Goal: Transaction & Acquisition: Purchase product/service

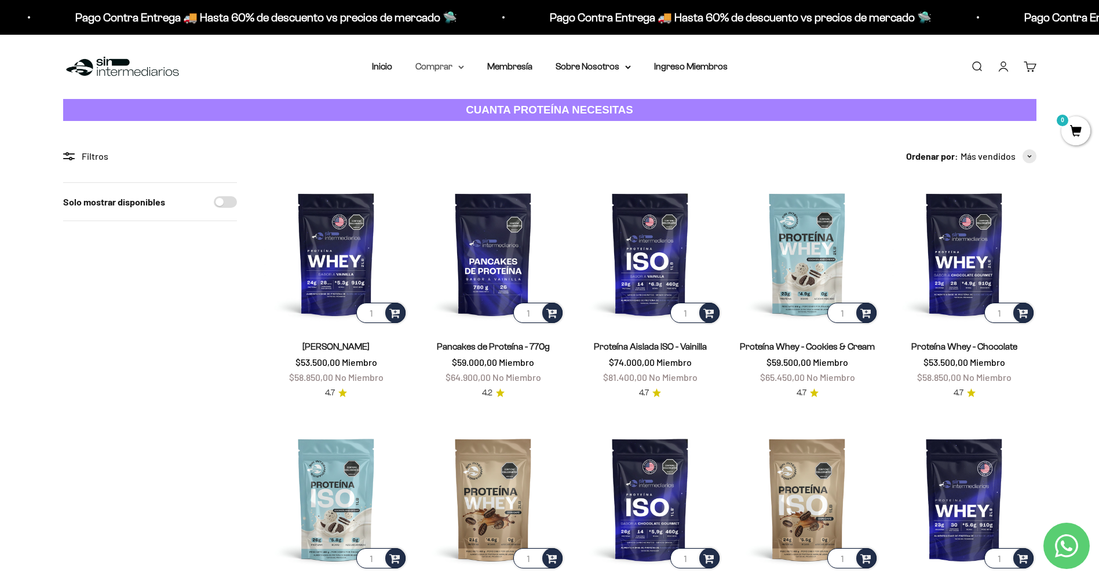
click at [446, 69] on summary "Comprar" at bounding box center [439, 66] width 49 height 15
click at [463, 170] on span "Todos Los Productos" at bounding box center [464, 169] width 85 height 10
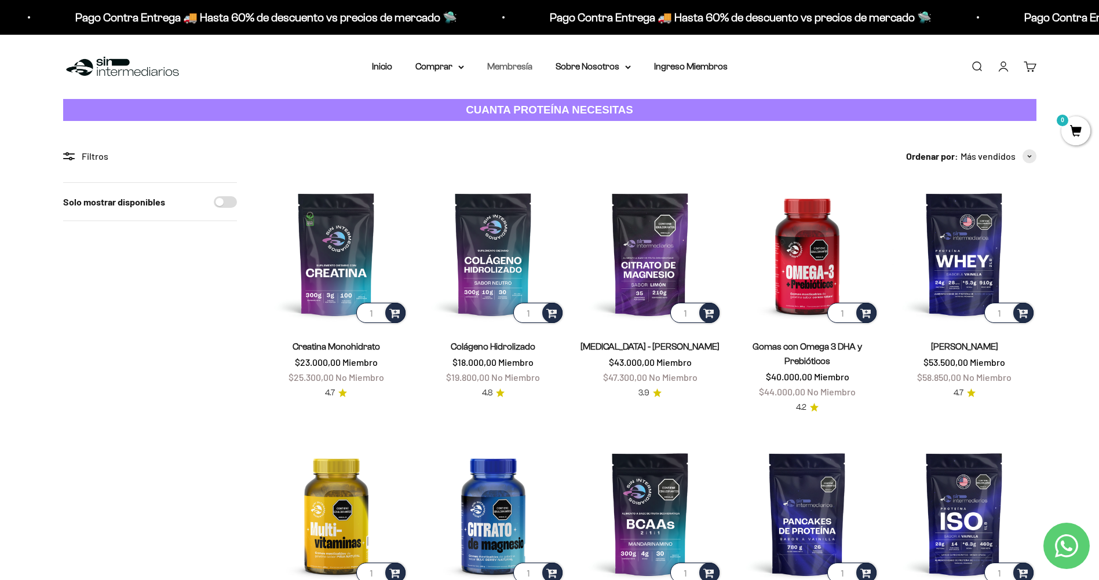
click at [517, 67] on link "Membresía" at bounding box center [509, 66] width 45 height 10
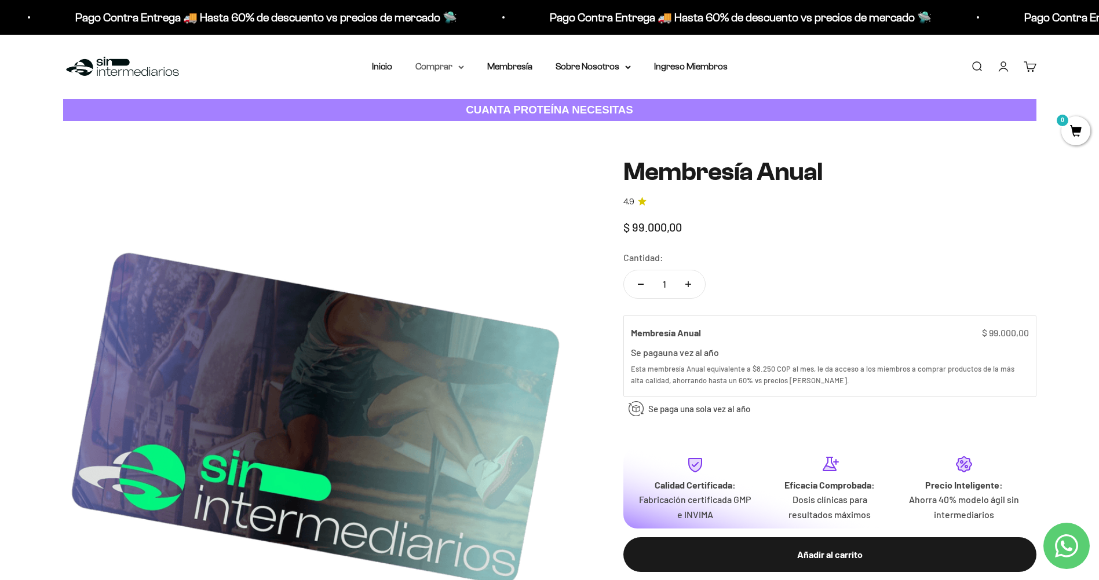
click at [437, 74] on summary "Comprar" at bounding box center [439, 66] width 49 height 15
click at [458, 126] on span "Otros Suplementos" at bounding box center [461, 126] width 78 height 10
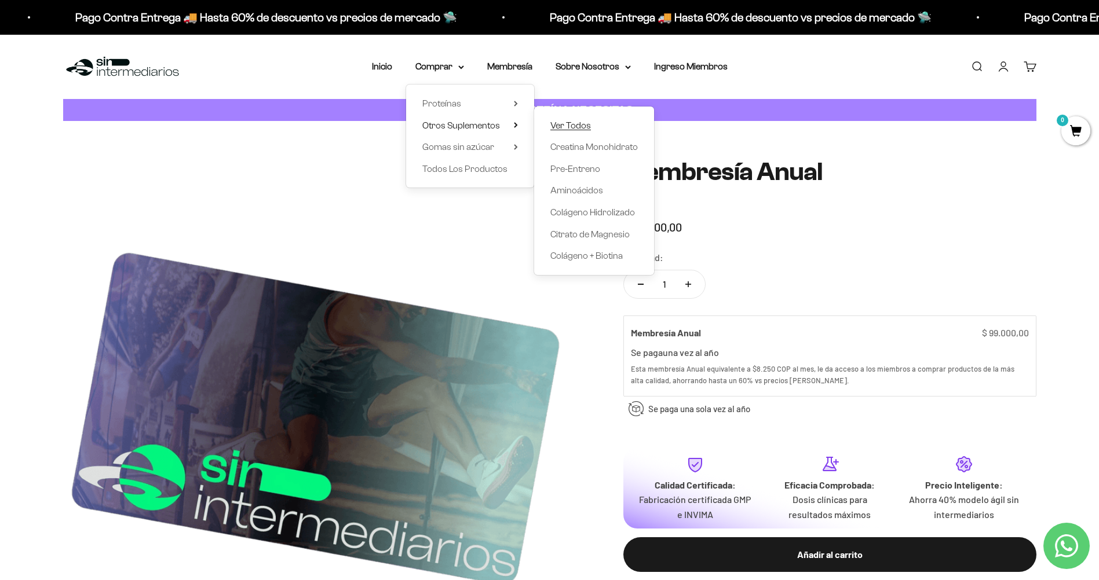
click at [555, 122] on span "Ver Todos" at bounding box center [570, 126] width 41 height 10
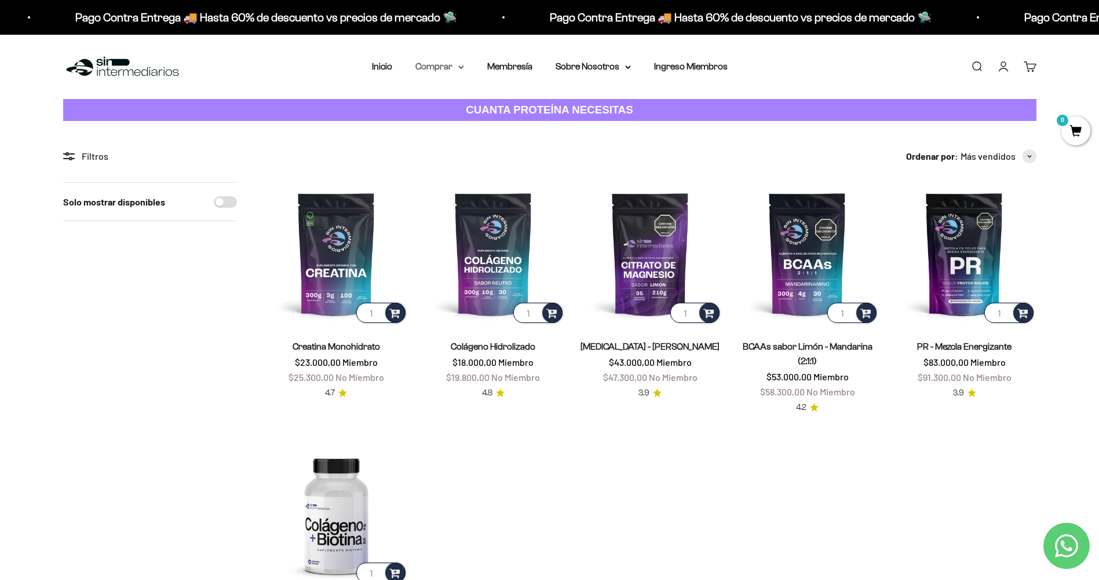
click at [460, 67] on icon at bounding box center [461, 67] width 5 height 2
click at [508, 125] on summary "Otros Suplementos" at bounding box center [470, 125] width 96 height 15
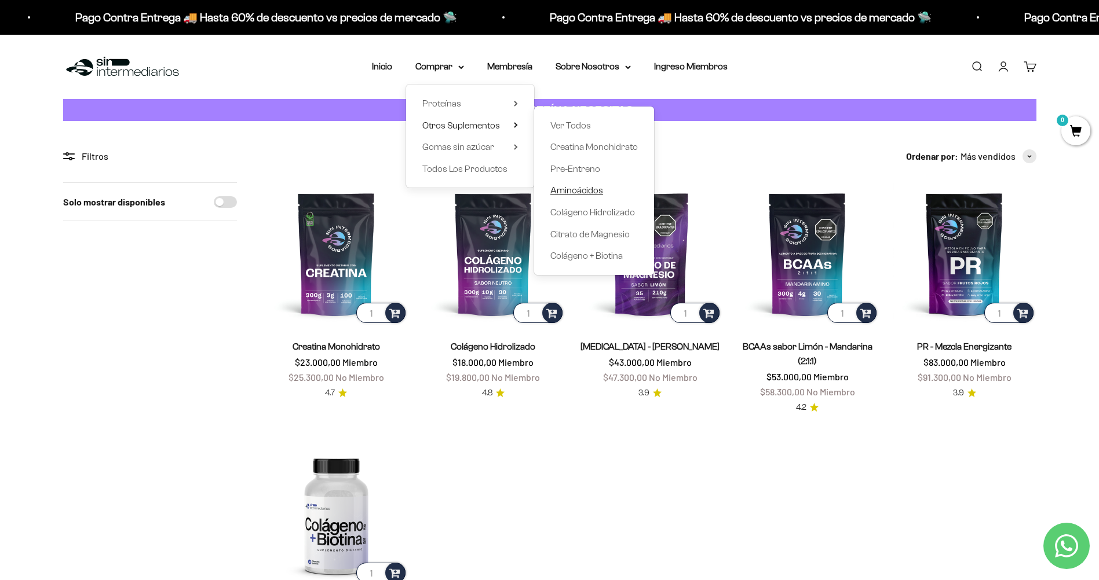
click at [583, 193] on span "Aminoácidos" at bounding box center [576, 190] width 53 height 10
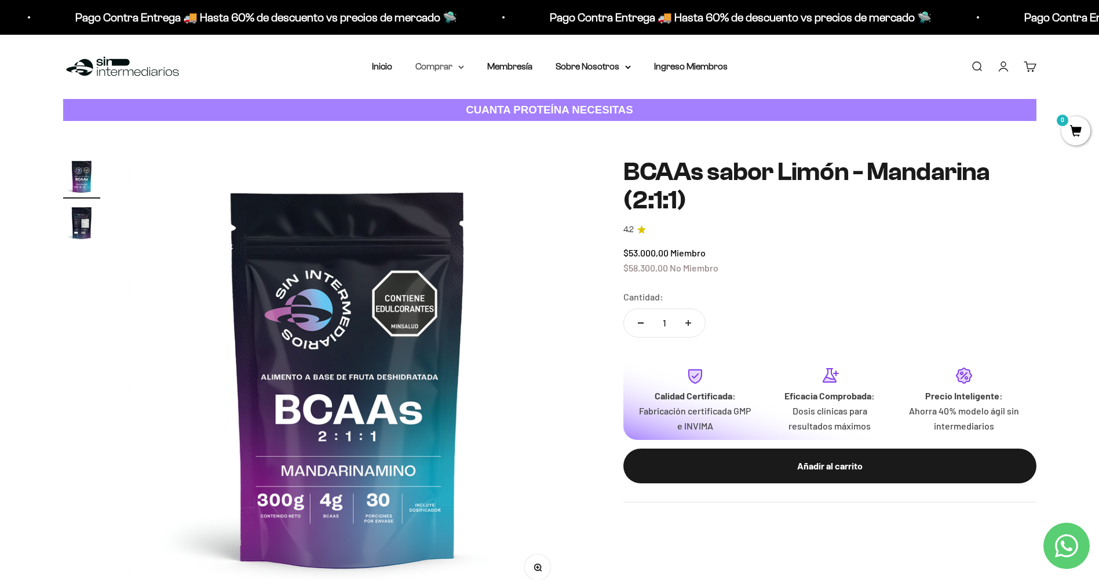
click at [464, 65] on icon at bounding box center [461, 67] width 6 height 4
click at [463, 119] on span "Otros Suplementos" at bounding box center [461, 125] width 78 height 15
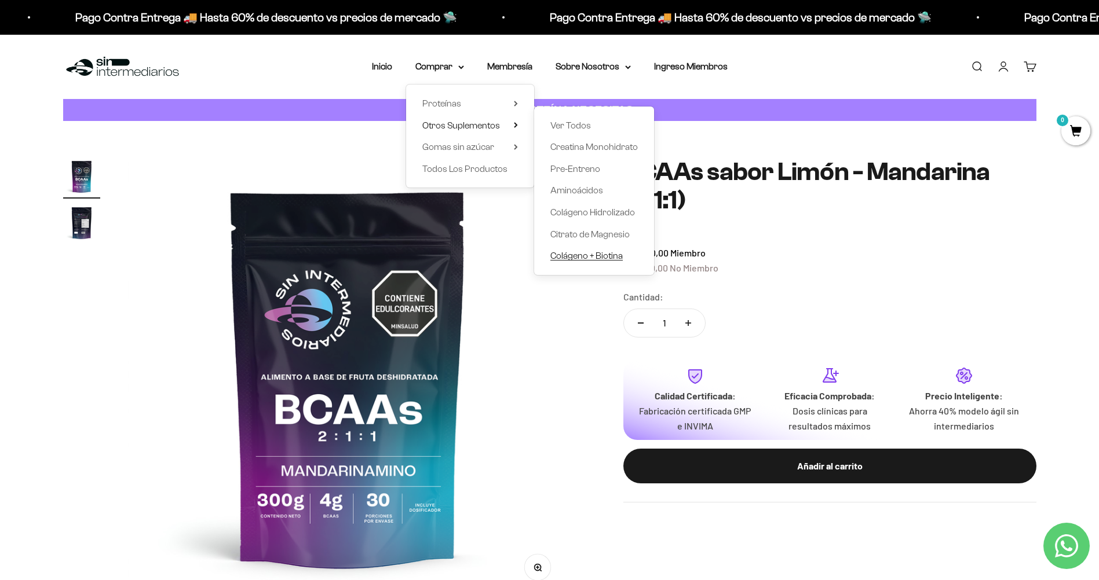
click at [572, 260] on span "Colágeno + Biotina" at bounding box center [586, 256] width 72 height 10
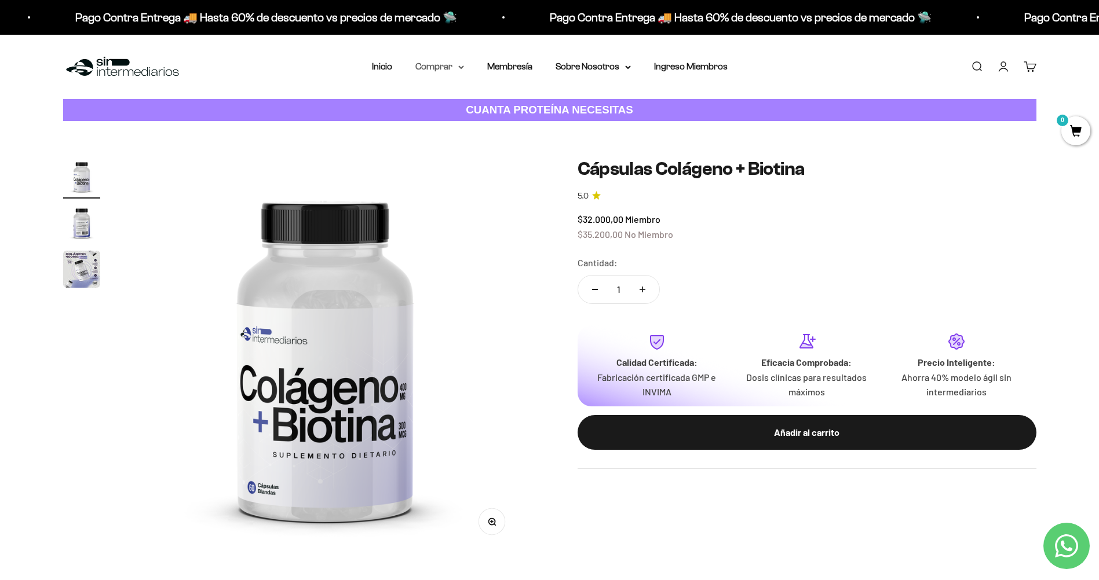
click at [459, 68] on icon at bounding box center [461, 67] width 6 height 4
click at [480, 128] on span "Otros Suplementos" at bounding box center [461, 126] width 78 height 10
click at [485, 141] on span "Gomas sin azúcar" at bounding box center [458, 147] width 72 height 15
click at [462, 163] on span "Todos Los Productos" at bounding box center [464, 169] width 85 height 15
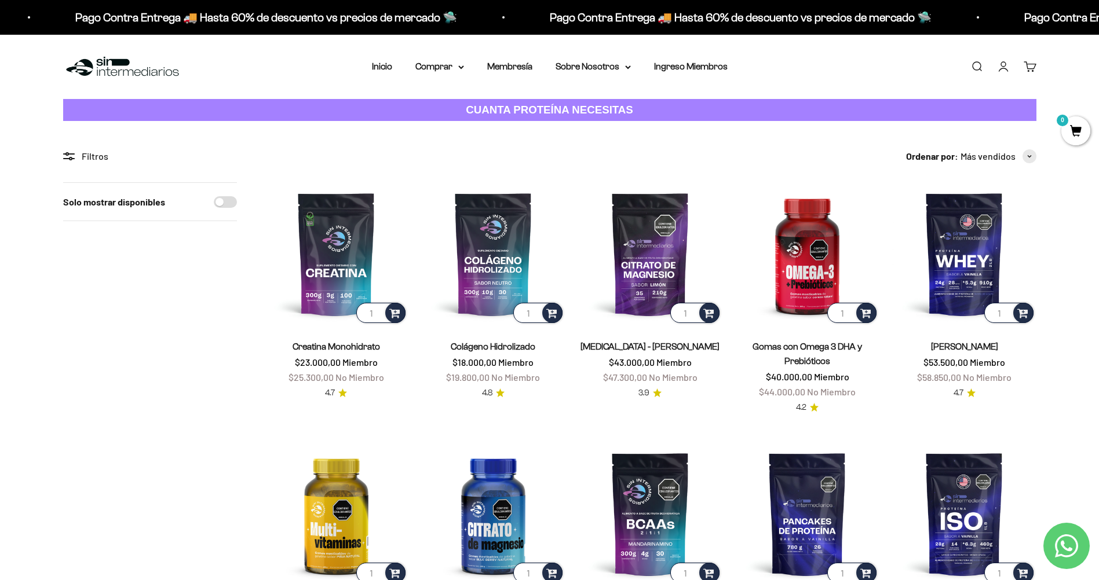
click at [68, 159] on icon at bounding box center [66, 158] width 6 height 1
click at [111, 153] on div "Filtros" at bounding box center [150, 156] width 174 height 15
click at [576, 65] on summary "Sobre Nosotros" at bounding box center [593, 66] width 75 height 15
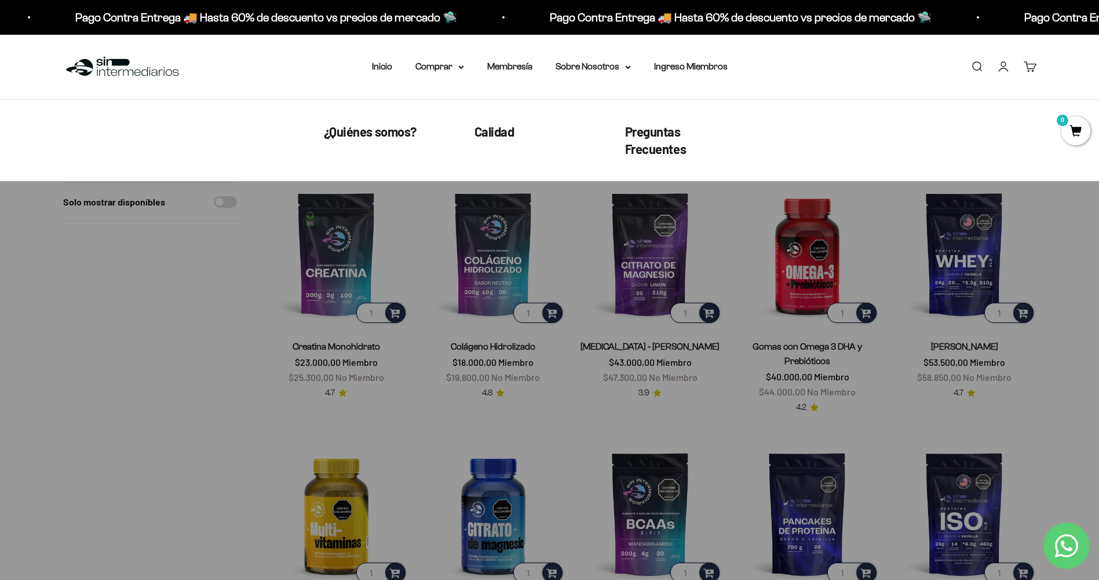
click at [535, 67] on nav "Inicio Comprar Proteínas Ver Todos Whey Iso Vegan" at bounding box center [550, 66] width 356 height 15
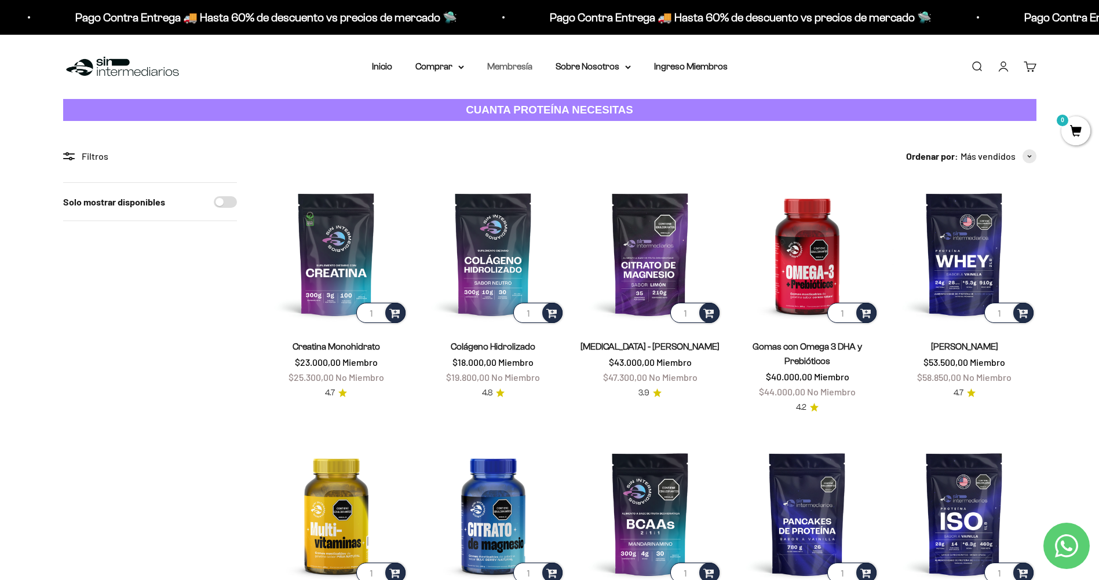
click at [517, 63] on link "Membresía" at bounding box center [509, 66] width 45 height 10
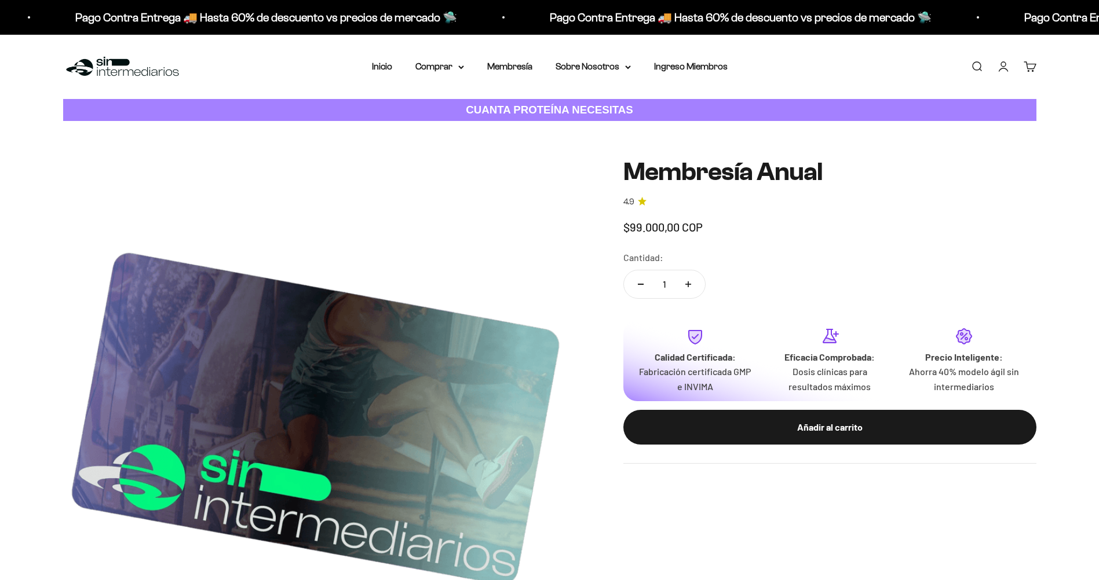
click at [361, 61] on div "Menú Buscar Inicio Comprar Proteínas Ver Todos Whey Iso Vegan Pancakes Pre-Entr…" at bounding box center [549, 67] width 1099 height 64
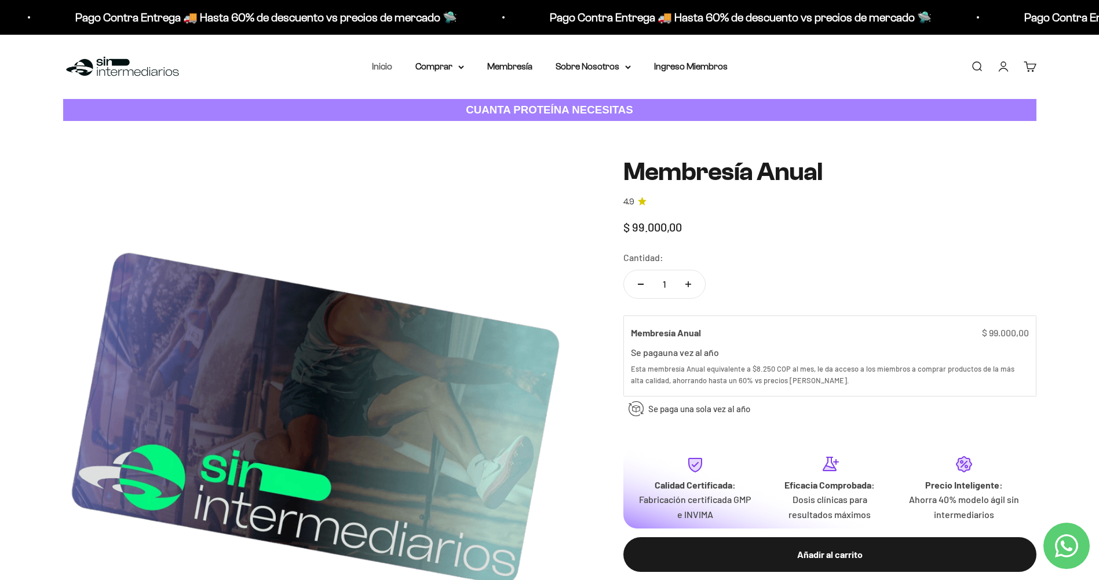
click at [380, 63] on link "Inicio" at bounding box center [382, 66] width 20 height 10
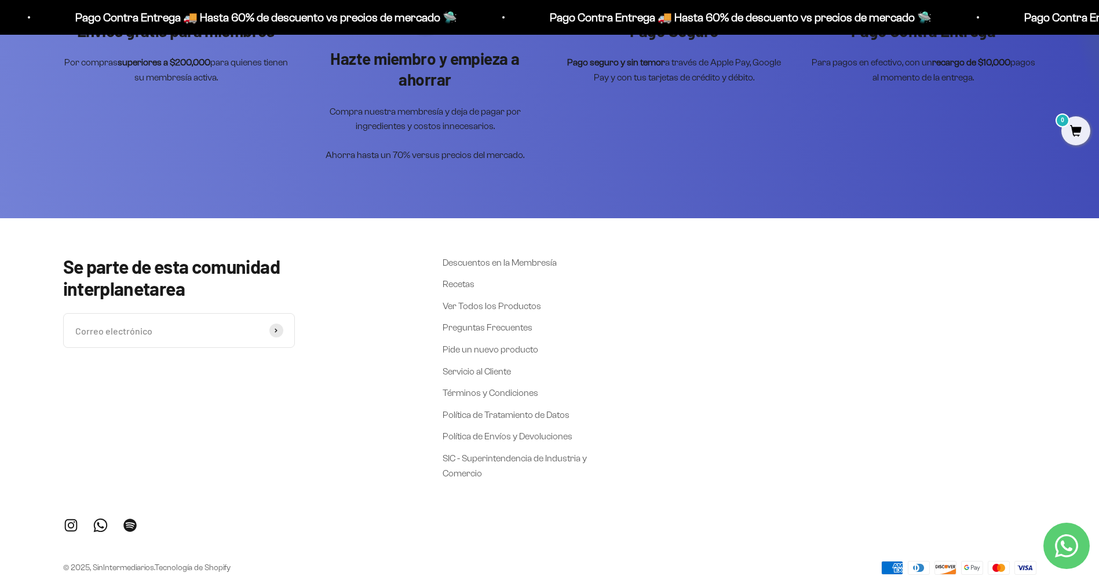
scroll to position [5008, 0]
